Goal: Information Seeking & Learning: Learn about a topic

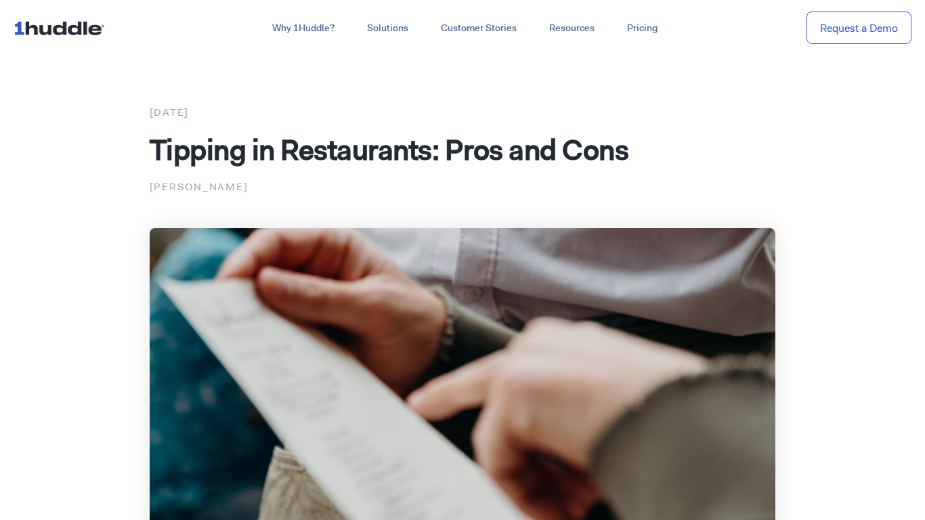
click at [520, 452] on img at bounding box center [463, 404] width 627 height 352
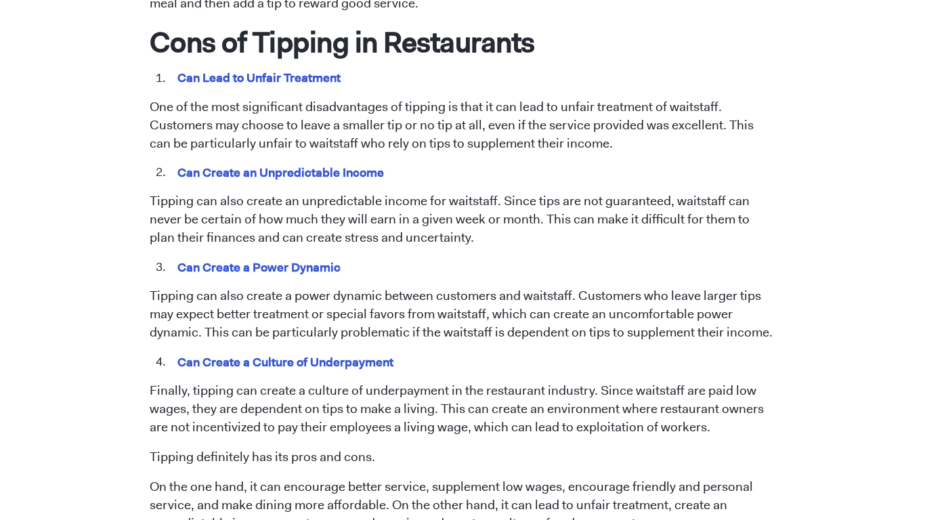
scroll to position [1214, 0]
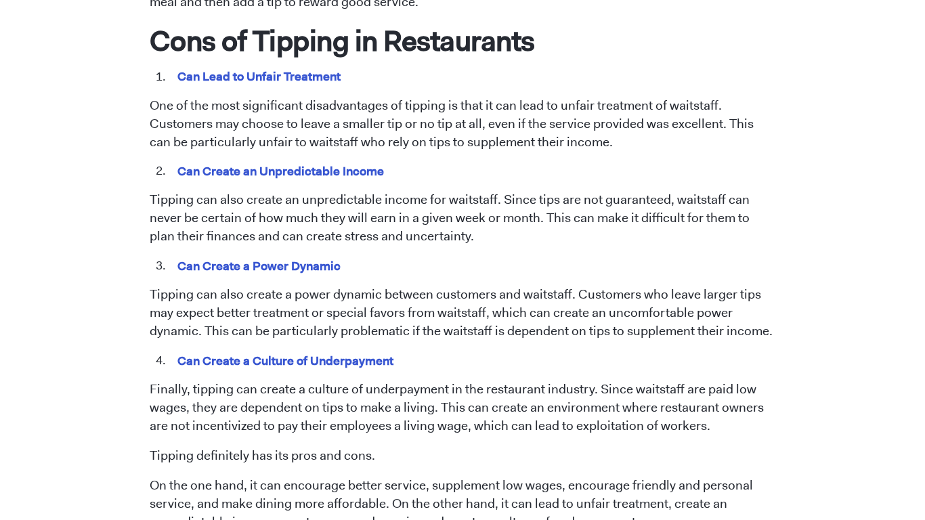
click at [150, 286] on p "Tipping can also create a power dynamic between customers and waitstaff. Custom…" at bounding box center [463, 313] width 627 height 55
click at [588, 286] on p "Tipping can also create a power dynamic between customers and waitstaff. Custom…" at bounding box center [463, 313] width 627 height 55
drag, startPoint x: 582, startPoint y: 272, endPoint x: 597, endPoint y: 279, distance: 16.4
click at [597, 286] on p "Tipping can also create a power dynamic between customers and waitstaff. Custom…" at bounding box center [463, 313] width 627 height 55
click at [572, 286] on p "Tipping can also create a power dynamic between customers and waitstaff. Custom…" at bounding box center [463, 313] width 627 height 55
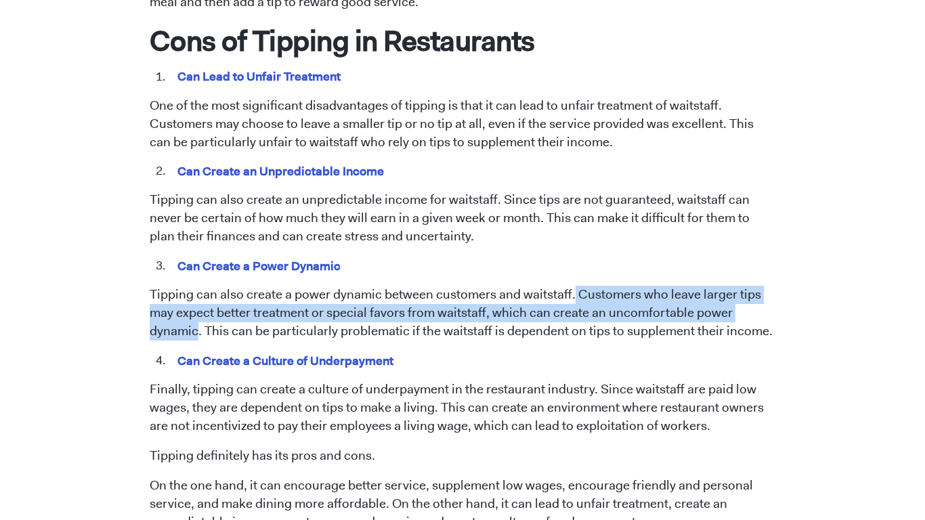
drag, startPoint x: 575, startPoint y: 272, endPoint x: 199, endPoint y: 317, distance: 378.7
click at [199, 317] on p "Tipping can also create a power dynamic between customers and waitstaff. Custom…" at bounding box center [463, 313] width 627 height 55
copy p "Customers who leave larger tips may expect better treatment or special favors f…"
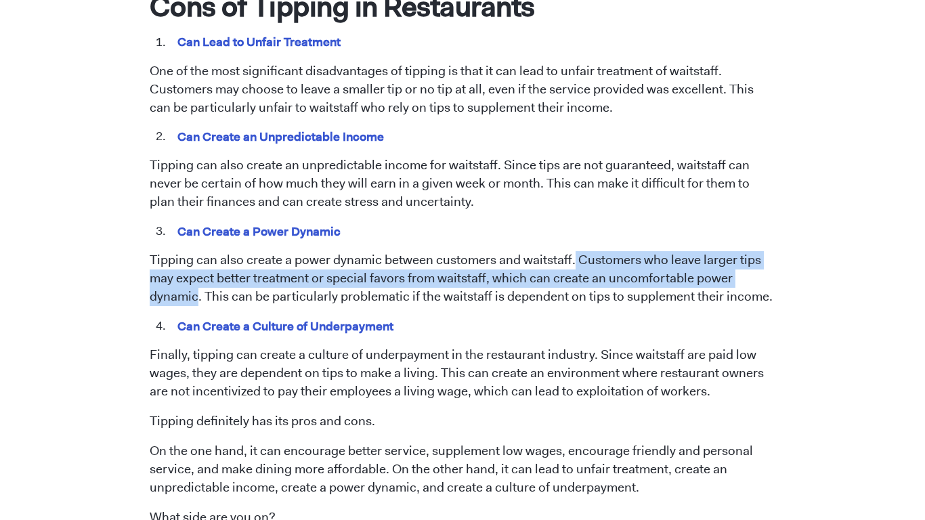
copy p "Customers who leave larger tips may expect better treatment or special favors f…"
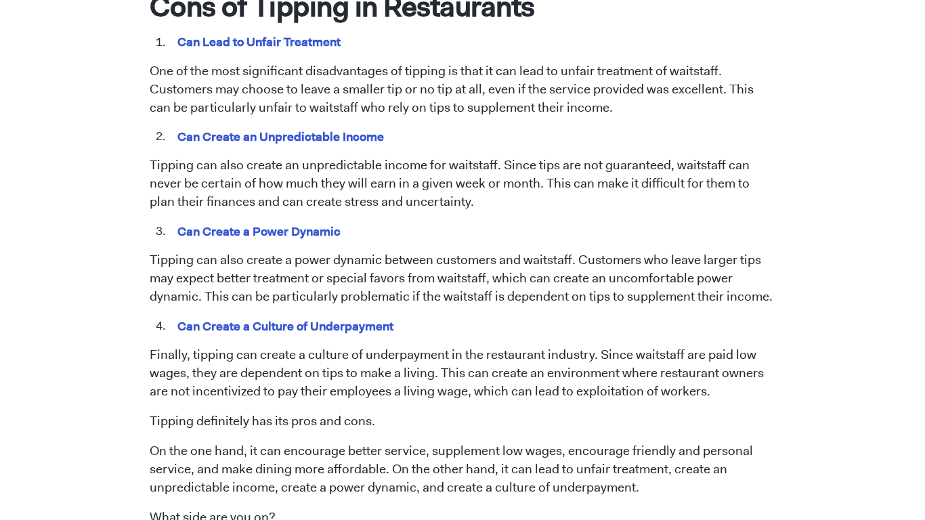
click at [602, 318] on li "Can Create a Culture of Underpayment" at bounding box center [473, 327] width 608 height 18
